Goal: Check status: Check status

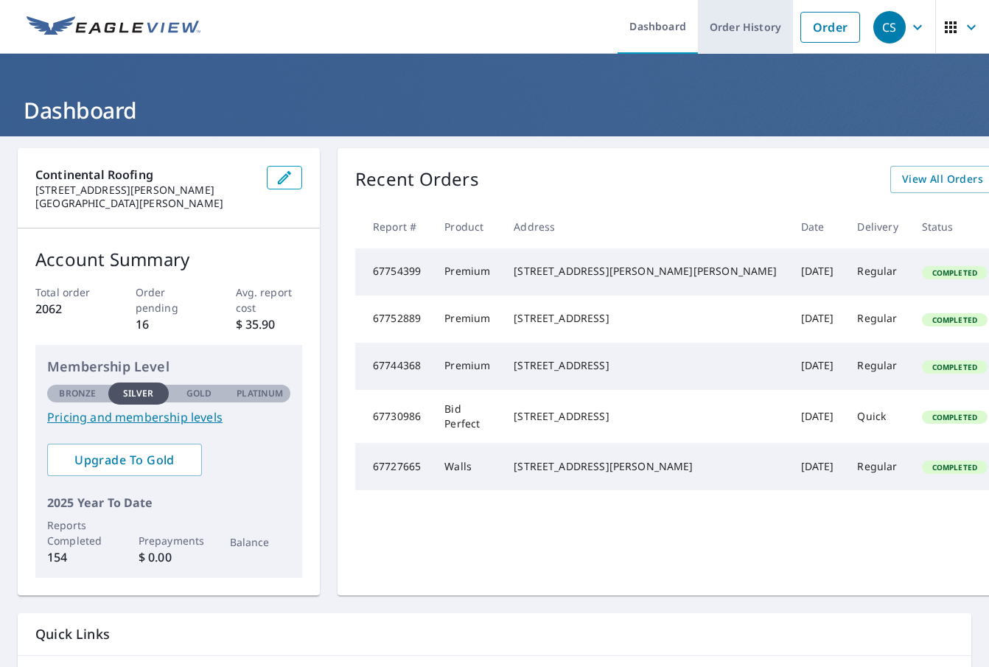
click at [719, 25] on link "Order History" at bounding box center [745, 27] width 95 height 54
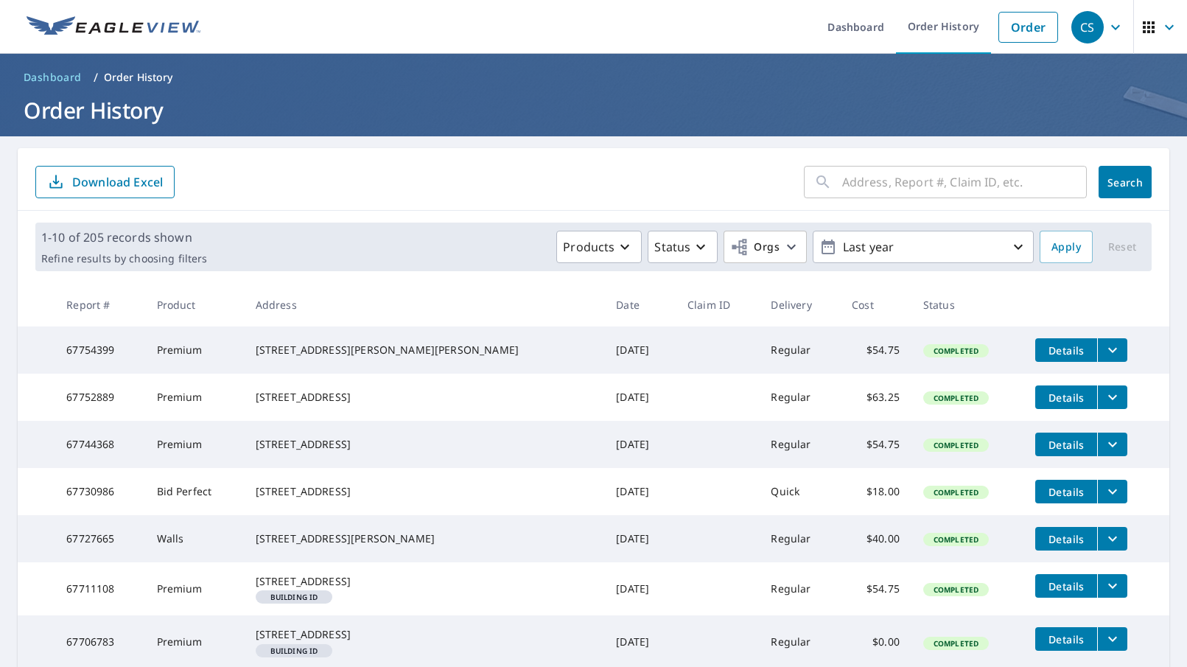
click at [898, 181] on input "text" at bounding box center [964, 181] width 245 height 41
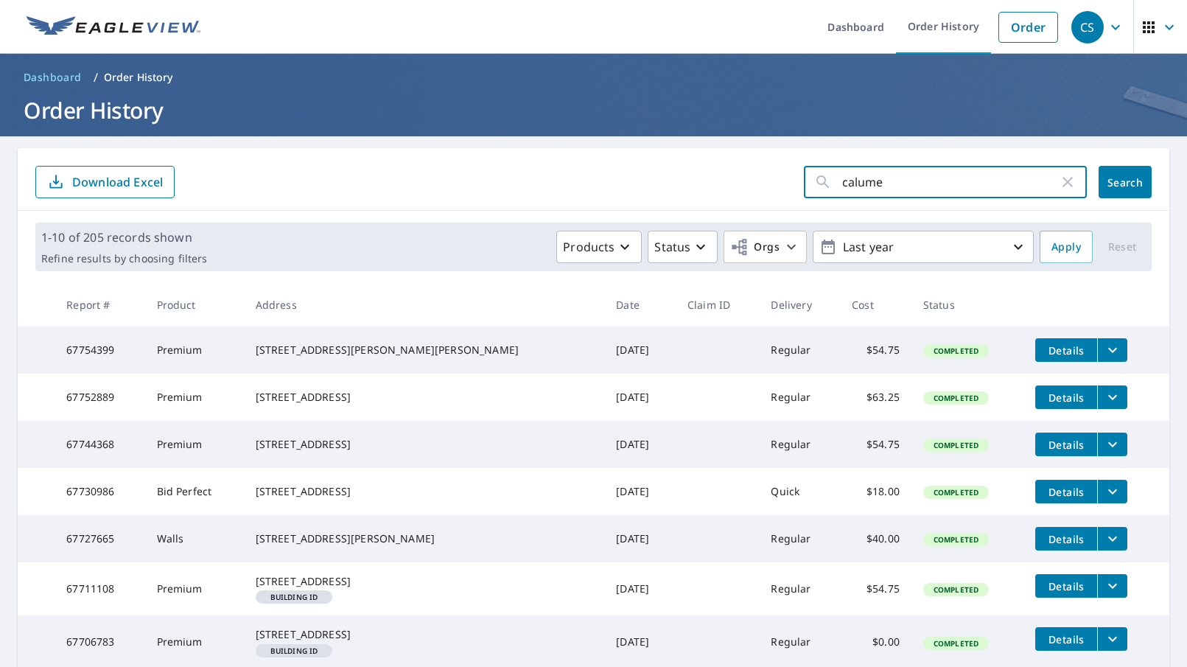
type input "calumet"
click button "Search" at bounding box center [1125, 182] width 53 height 32
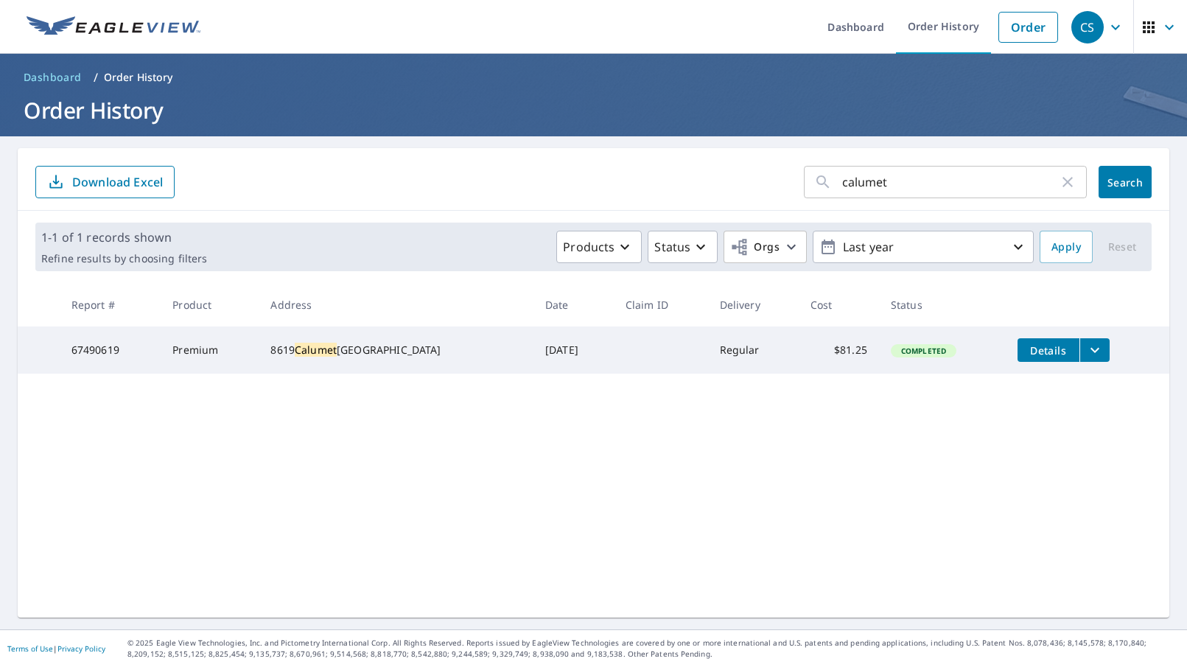
click at [898, 357] on icon "filesDropdownBtn-67490619" at bounding box center [1095, 350] width 18 height 18
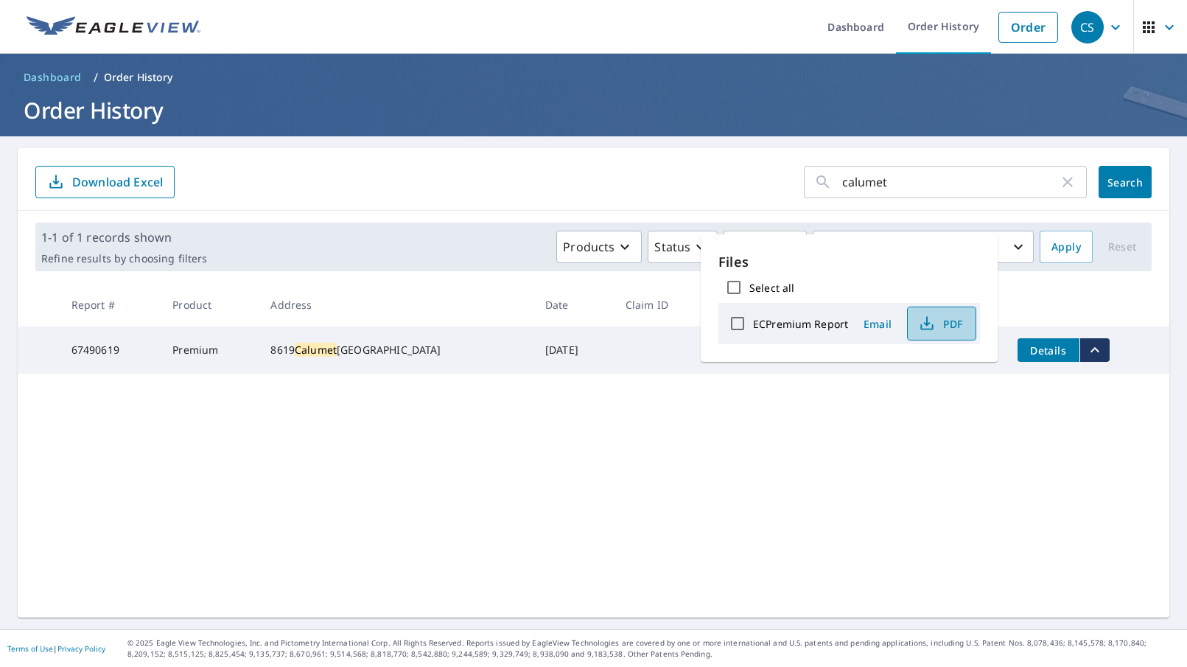
click at [898, 326] on icon "button" at bounding box center [927, 324] width 18 height 18
